Goal: Navigation & Orientation: Find specific page/section

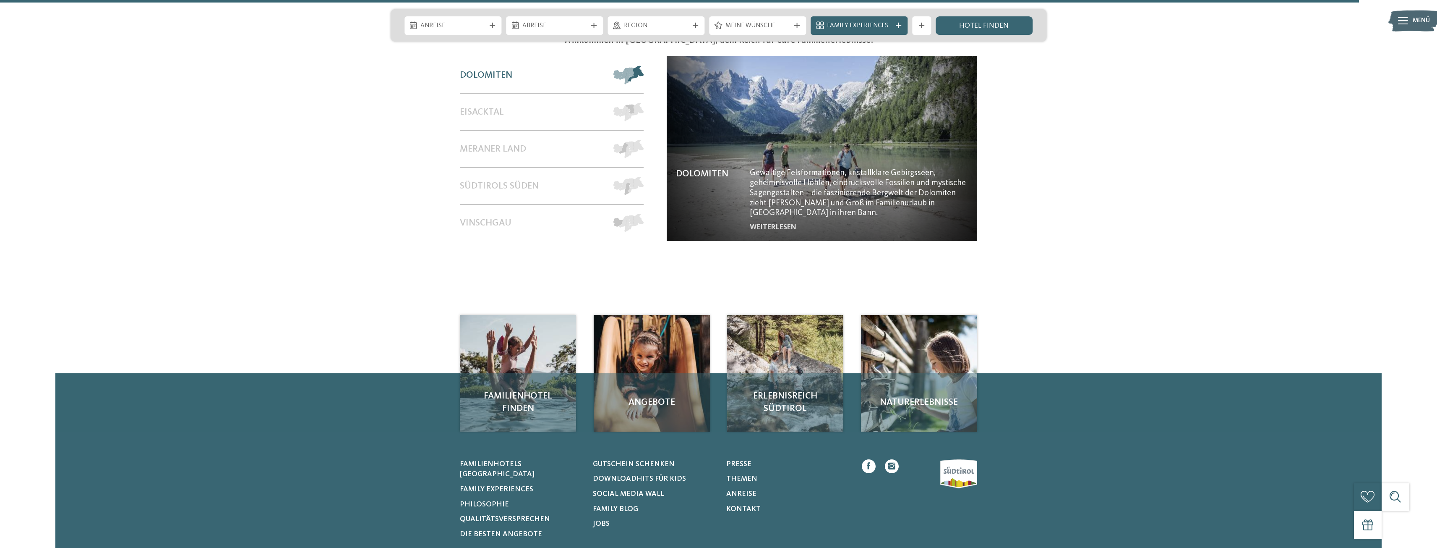
scroll to position [4311, 0]
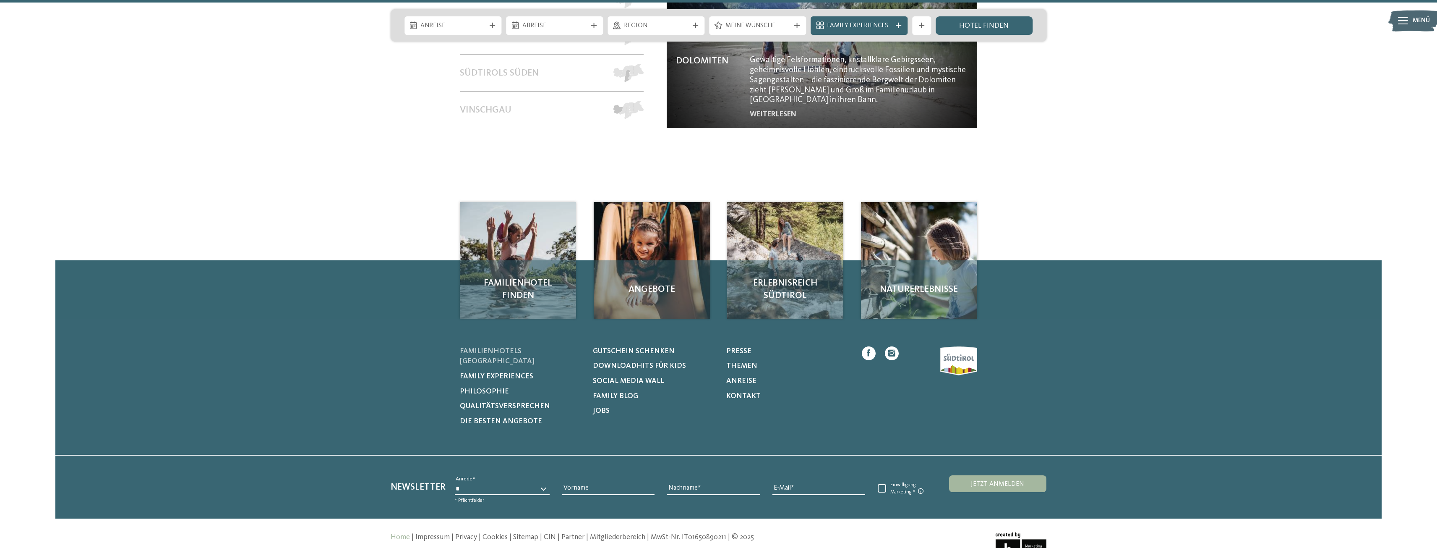
click at [531, 348] on span "Familienhotels [GEOGRAPHIC_DATA]" at bounding box center [497, 357] width 75 height 18
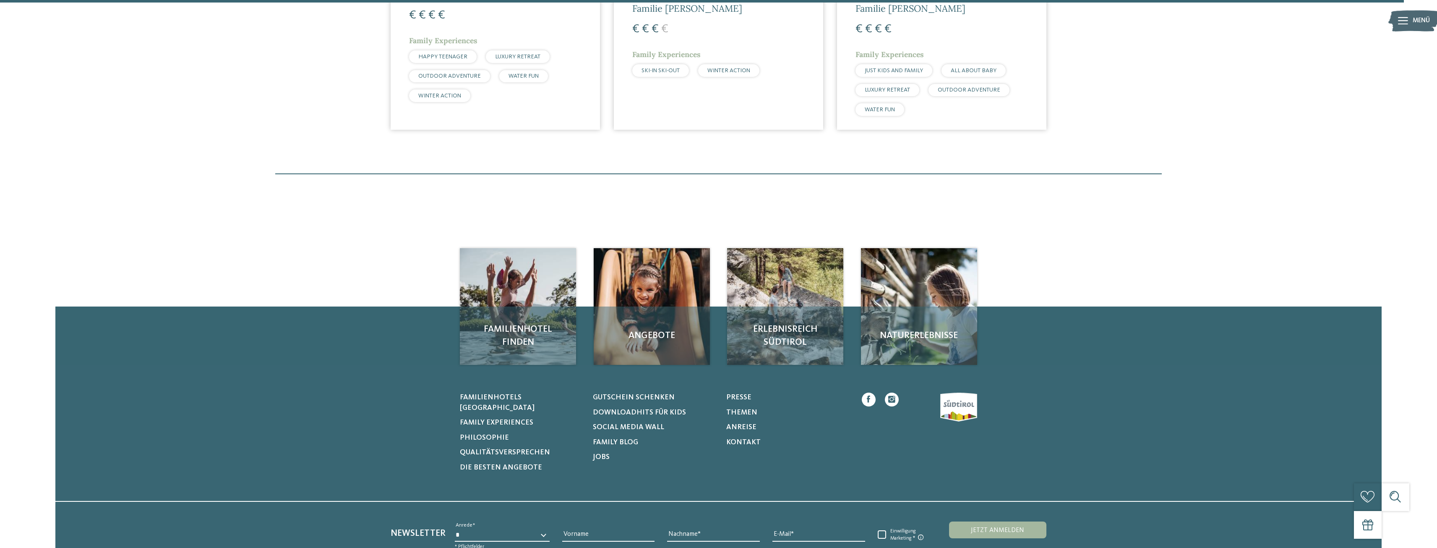
scroll to position [2980, 0]
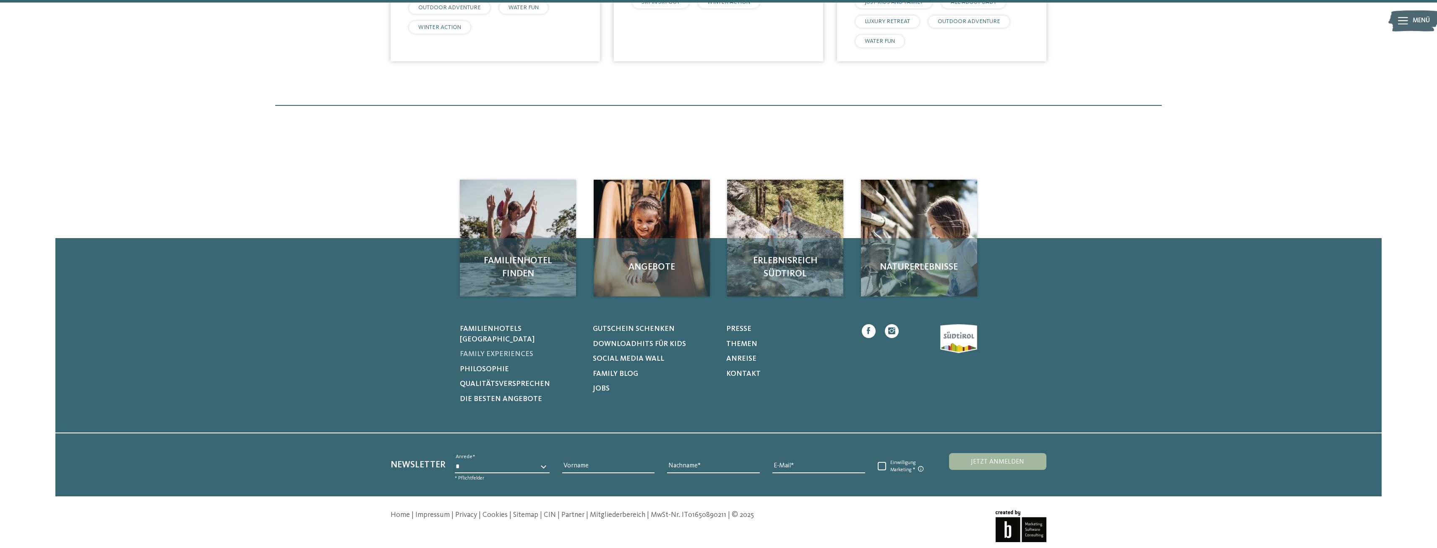
click at [490, 350] on span "Family Experiences" at bounding box center [496, 353] width 73 height 7
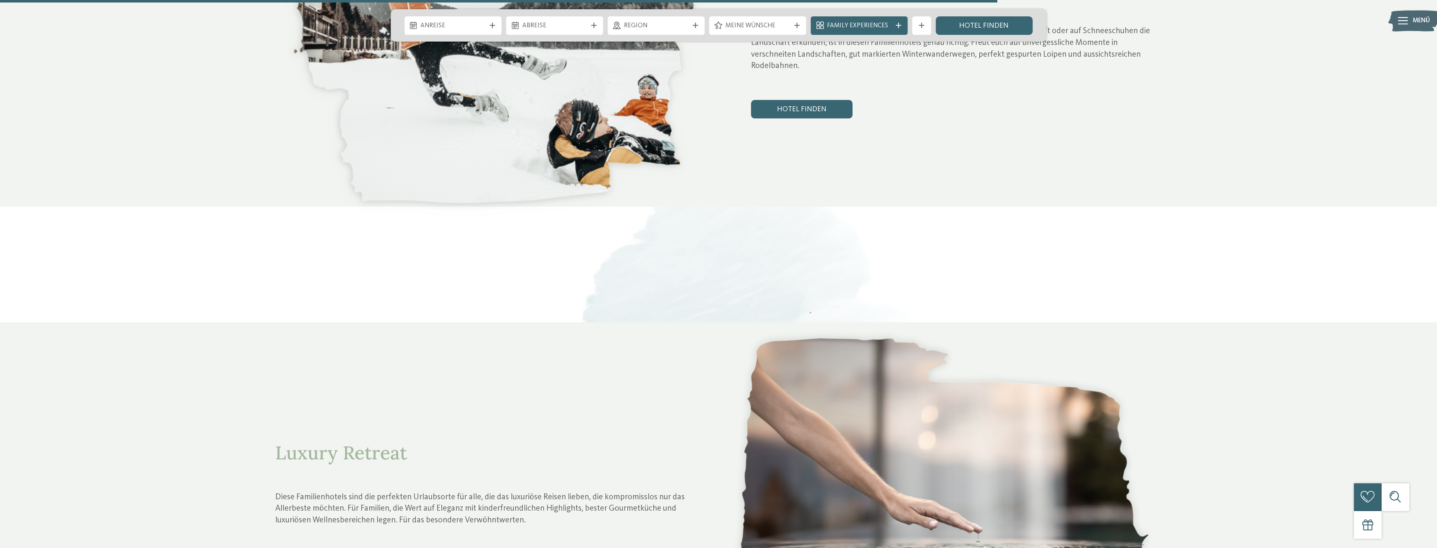
scroll to position [3106, 0]
